Goal: Transaction & Acquisition: Obtain resource

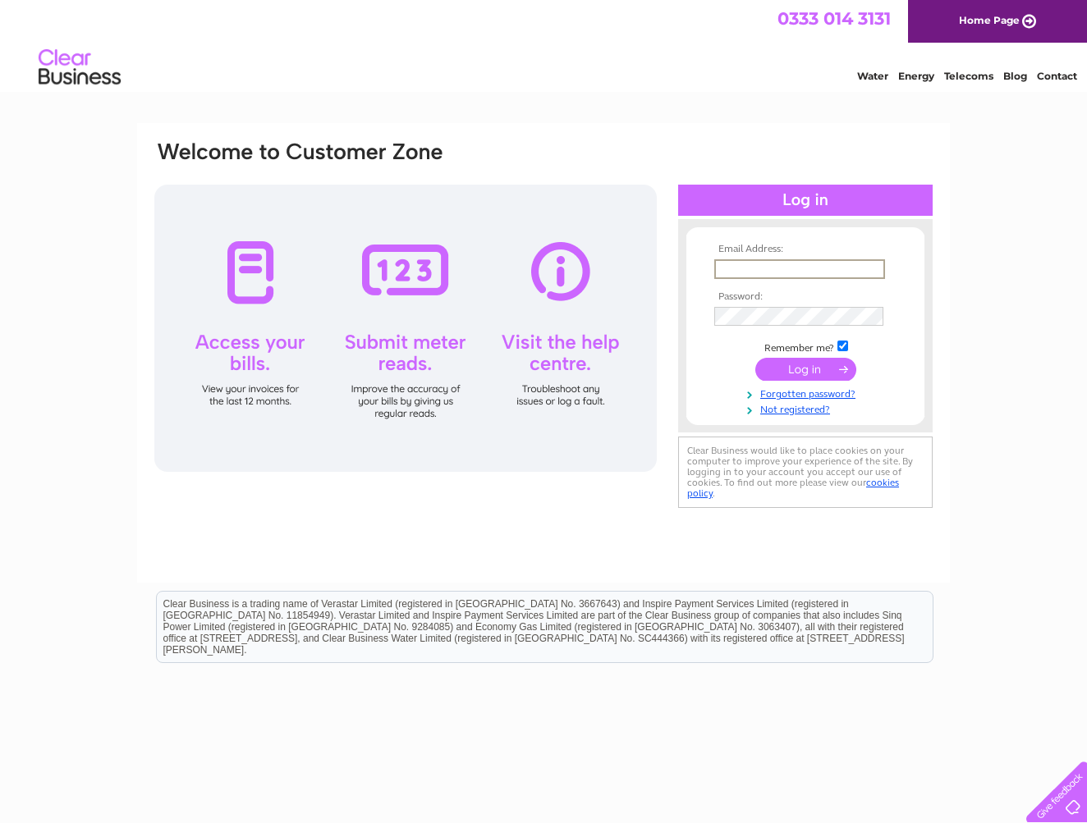
click at [751, 268] on input "text" at bounding box center [799, 269] width 171 height 20
type input "[EMAIL_ADDRESS][DOMAIN_NAME]"
click at [809, 365] on input "submit" at bounding box center [805, 369] width 101 height 23
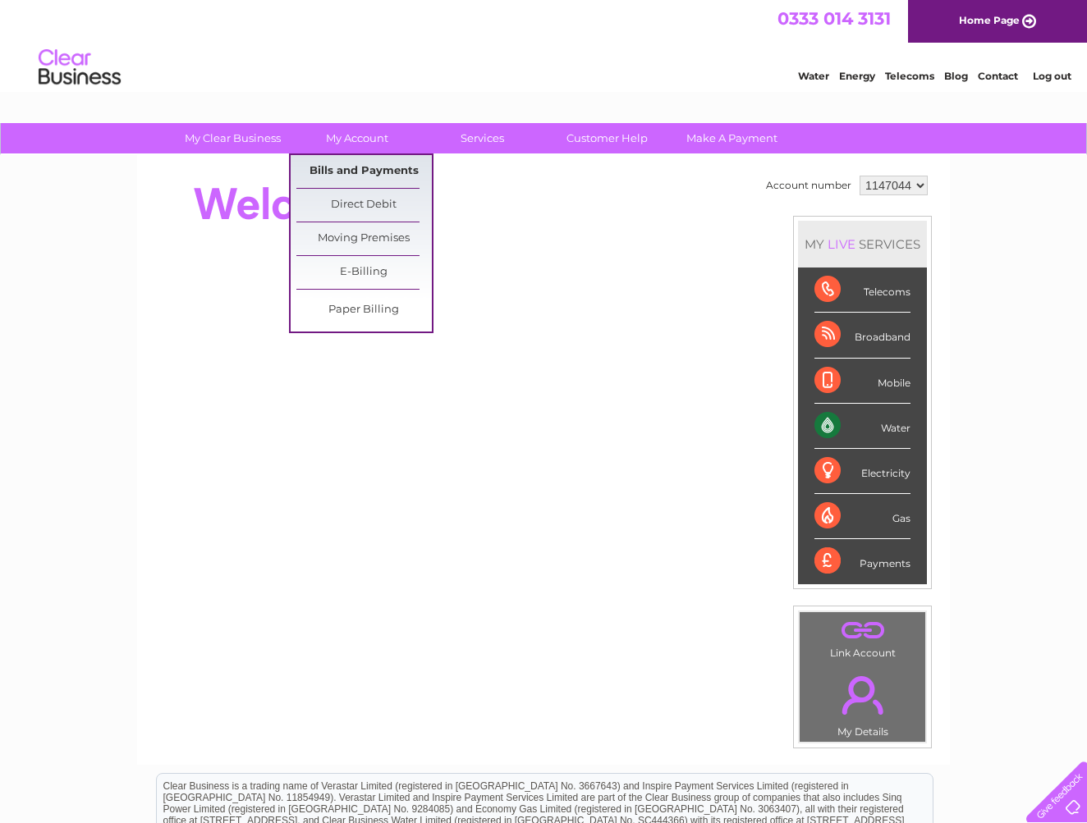
click at [358, 167] on link "Bills and Payments" at bounding box center [363, 171] width 135 height 33
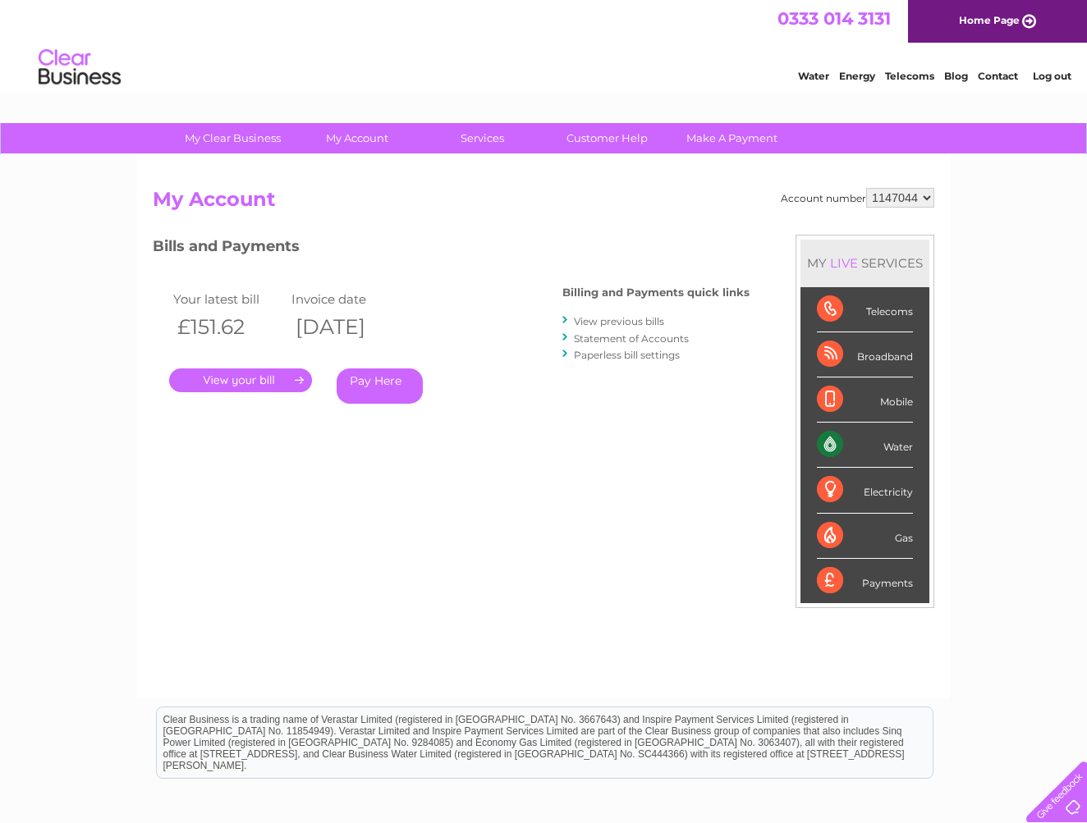
click at [228, 378] on link "." at bounding box center [240, 381] width 143 height 24
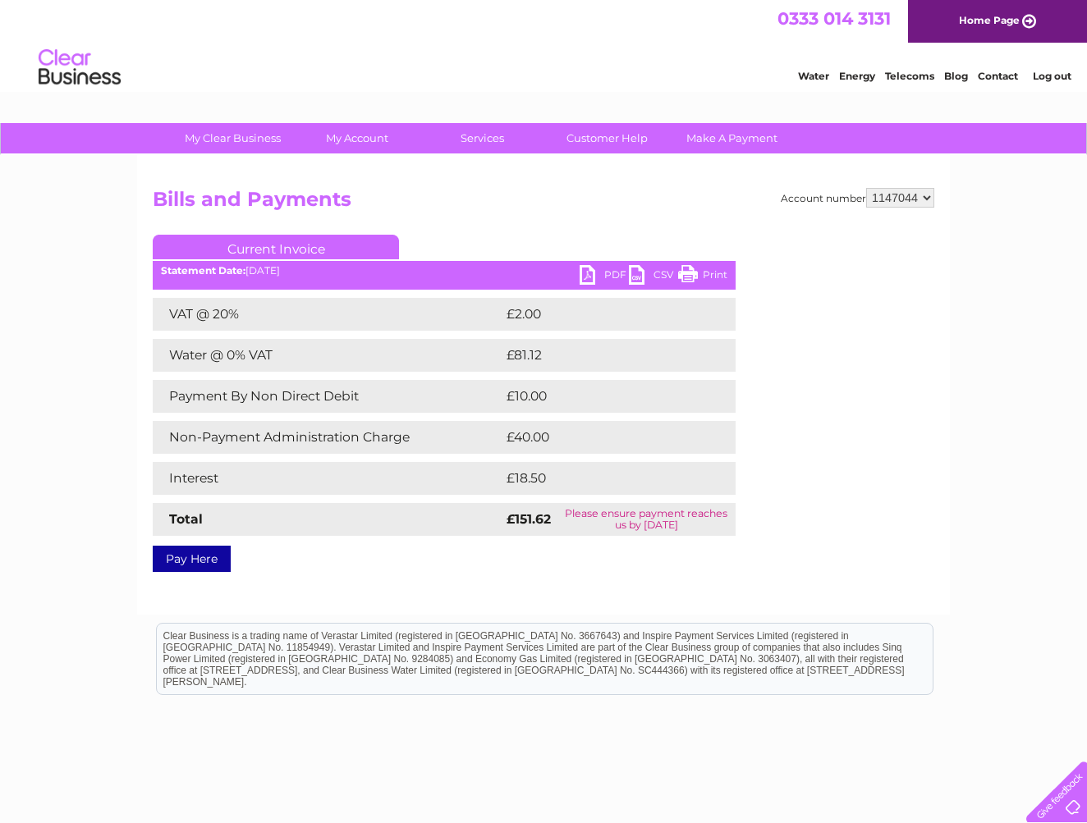
click at [597, 276] on link "PDF" at bounding box center [604, 277] width 49 height 24
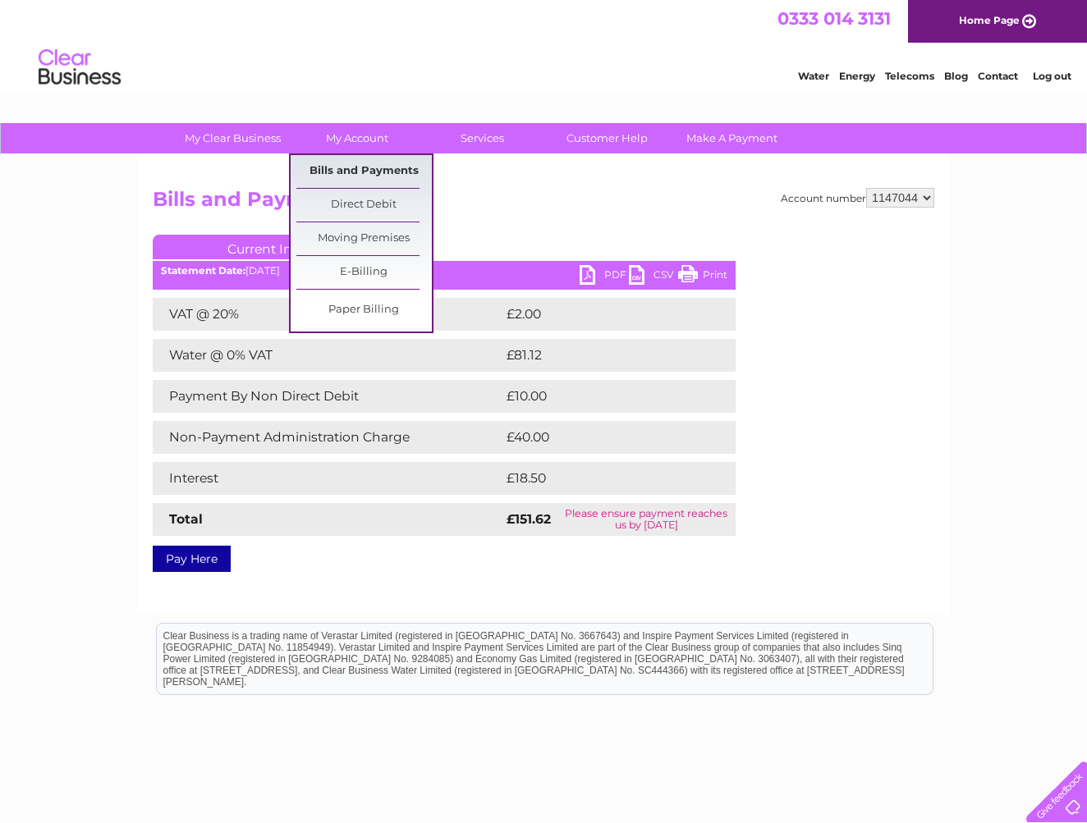
click at [339, 163] on link "Bills and Payments" at bounding box center [363, 171] width 135 height 33
click at [340, 168] on link "Bills and Payments" at bounding box center [363, 171] width 135 height 33
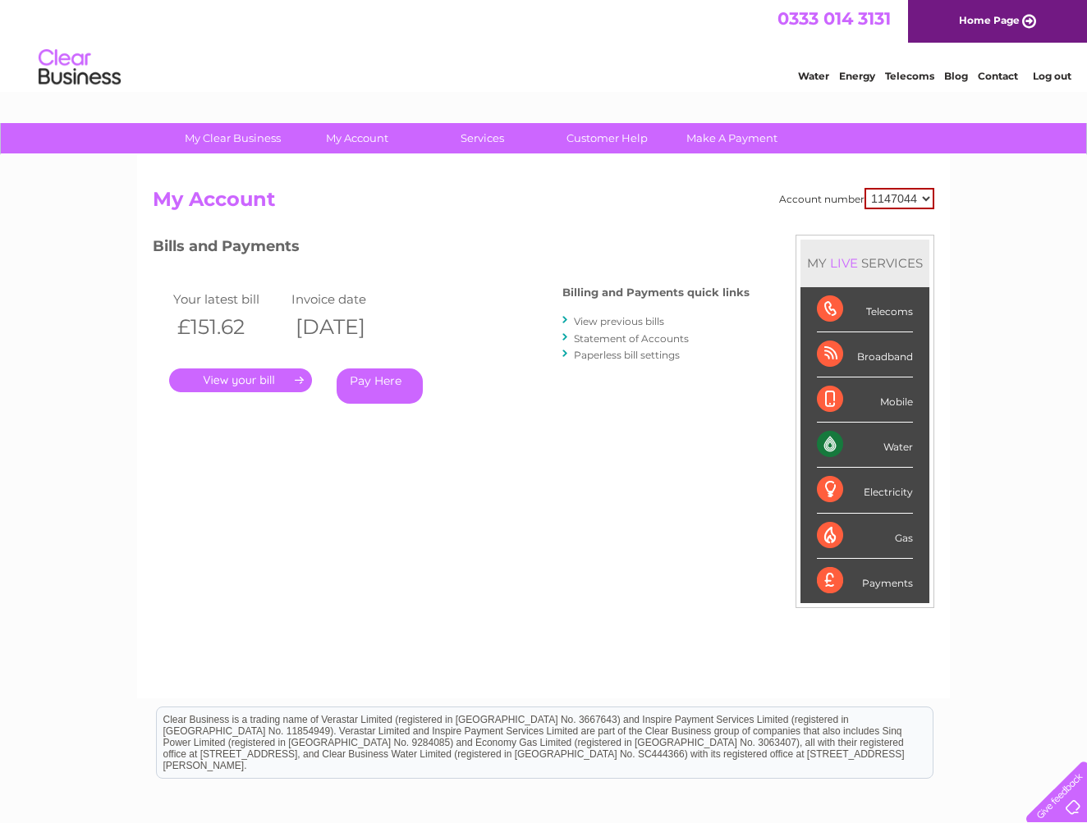
click at [640, 317] on link "View previous bills" at bounding box center [619, 321] width 90 height 12
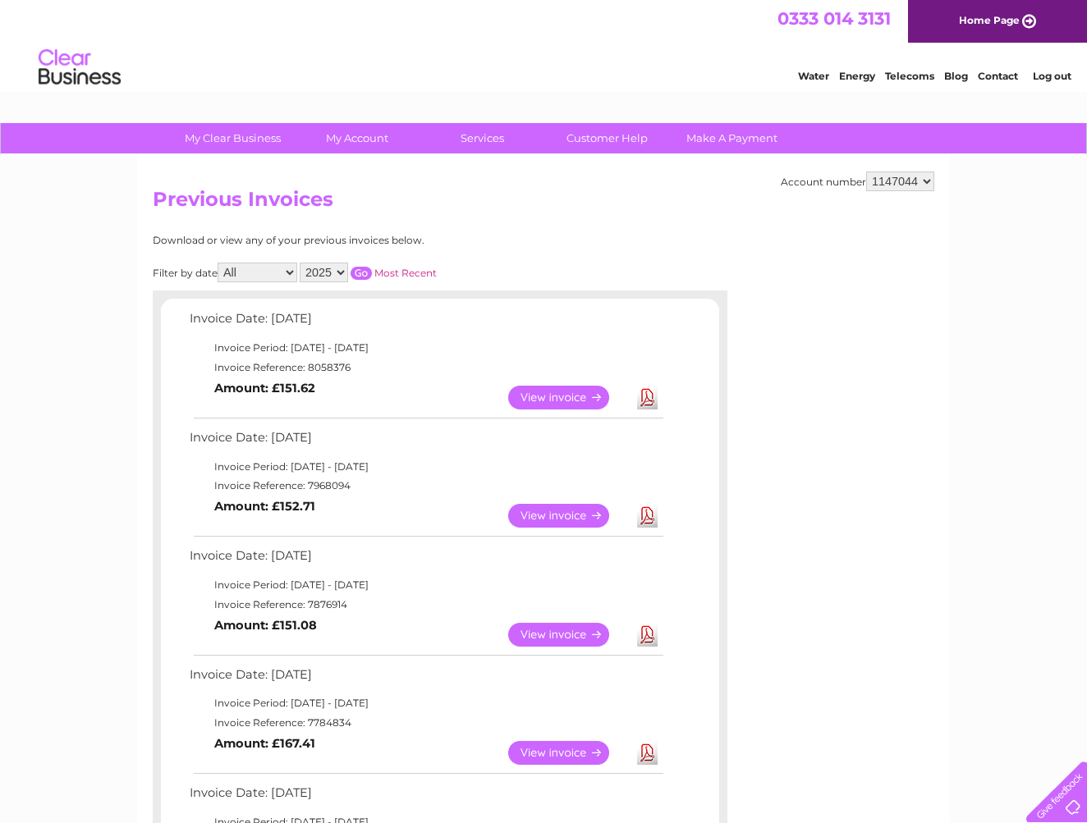
click at [566, 388] on link "View" at bounding box center [568, 398] width 121 height 24
